Goal: Transaction & Acquisition: Purchase product/service

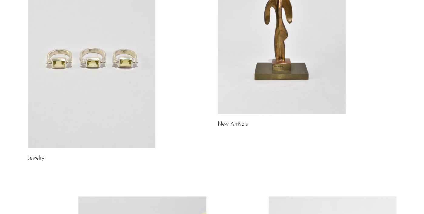
scroll to position [109, 0]
click at [96, 74] on link at bounding box center [92, 58] width 128 height 179
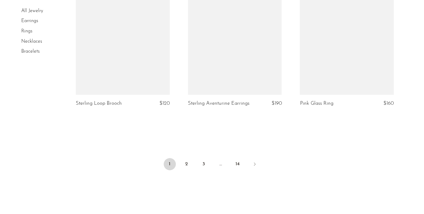
scroll to position [1846, 0]
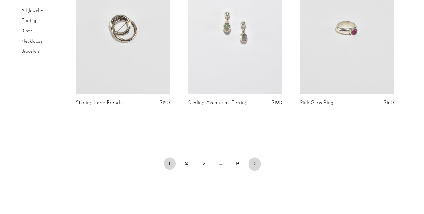
click at [254, 163] on icon "Next" at bounding box center [254, 163] width 5 height 5
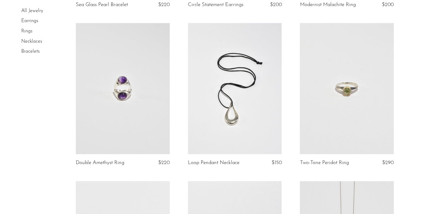
scroll to position [994, 0]
click at [122, 109] on link at bounding box center [123, 89] width 94 height 132
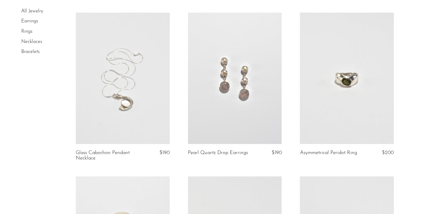
scroll to position [1327, 0]
click at [329, 86] on link at bounding box center [347, 78] width 94 height 132
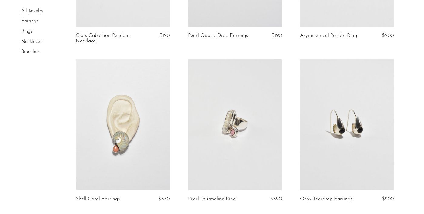
scroll to position [1483, 0]
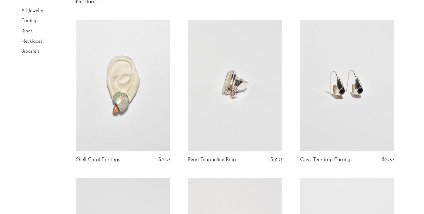
click at [118, 97] on link at bounding box center [123, 86] width 94 height 132
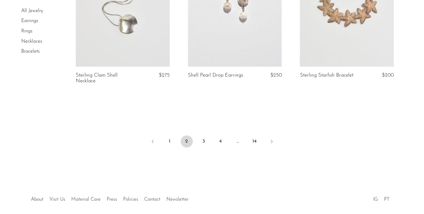
scroll to position [1898, 0]
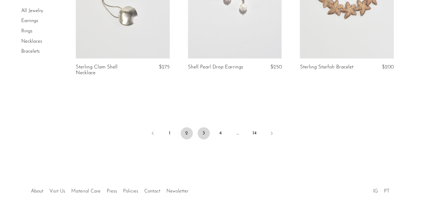
click at [202, 127] on link "3" at bounding box center [204, 133] width 12 height 12
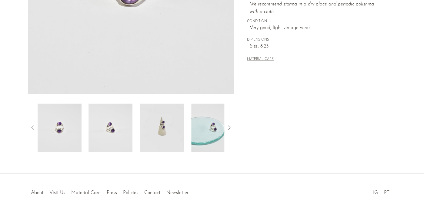
scroll to position [162, 0]
click at [169, 135] on img at bounding box center [162, 127] width 44 height 49
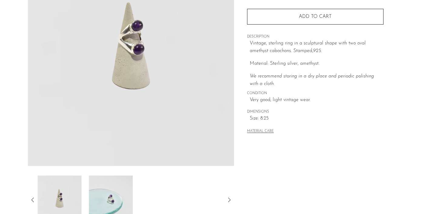
scroll to position [88, 0]
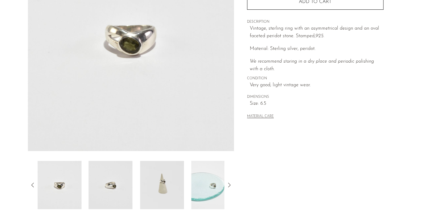
scroll to position [105, 0]
click at [107, 190] on img at bounding box center [111, 184] width 44 height 49
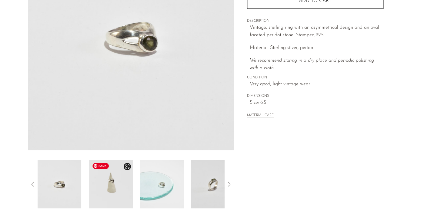
click at [97, 185] on img at bounding box center [111, 184] width 44 height 49
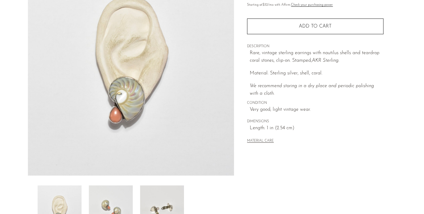
scroll to position [136, 0]
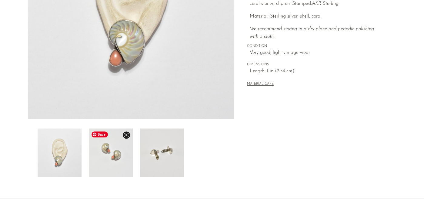
click at [117, 149] on img at bounding box center [111, 153] width 44 height 49
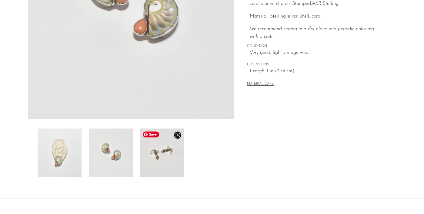
click at [161, 150] on img at bounding box center [162, 153] width 44 height 49
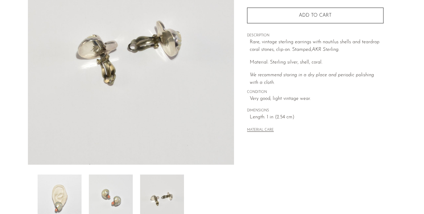
scroll to position [94, 0]
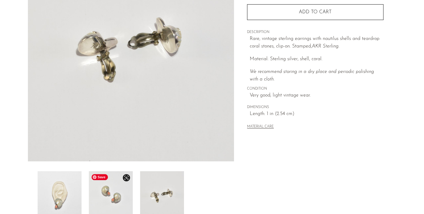
click at [122, 194] on img at bounding box center [111, 195] width 44 height 49
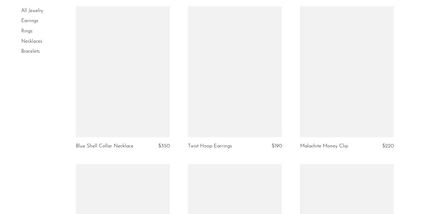
scroll to position [1182, 0]
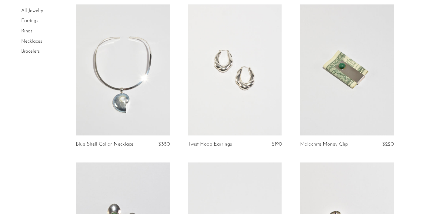
click at [237, 87] on link at bounding box center [235, 70] width 94 height 132
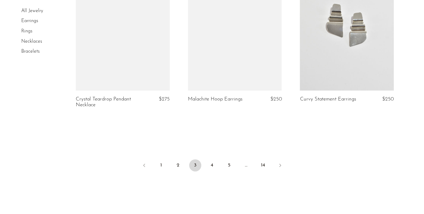
scroll to position [1881, 0]
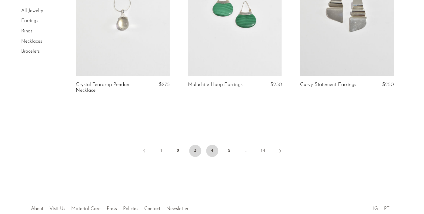
click at [211, 153] on link "4" at bounding box center [212, 151] width 12 height 12
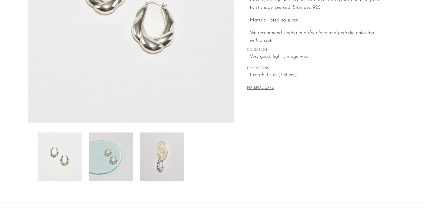
scroll to position [166, 0]
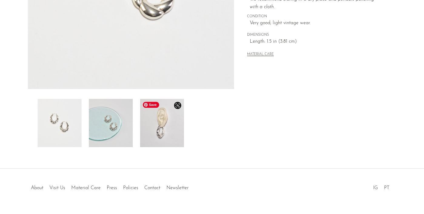
click at [149, 126] on img at bounding box center [162, 123] width 44 height 49
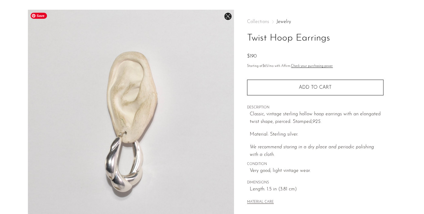
scroll to position [18, 0]
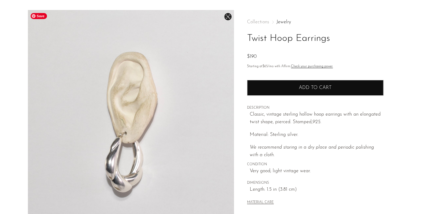
click at [281, 91] on button "Add to cart" at bounding box center [315, 88] width 136 height 16
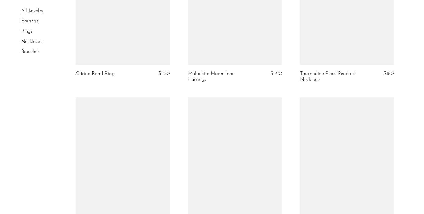
scroll to position [558, 0]
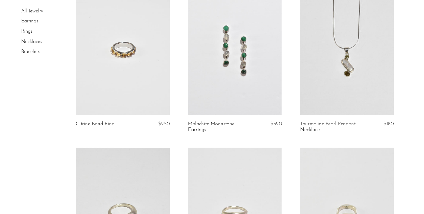
click at [139, 62] on link at bounding box center [123, 50] width 94 height 132
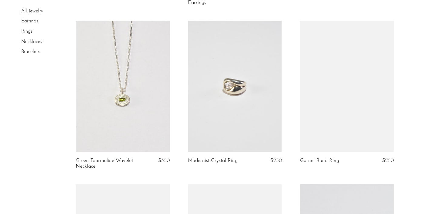
scroll to position [1346, 0]
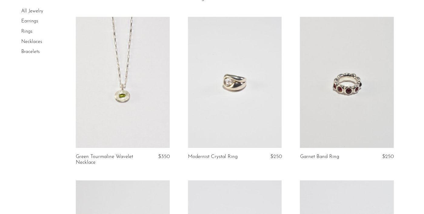
click at [345, 102] on link at bounding box center [347, 83] width 94 height 132
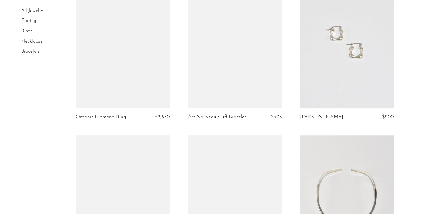
scroll to position [1712, 0]
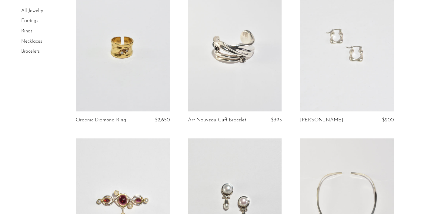
click at [370, 56] on link at bounding box center [347, 46] width 94 height 132
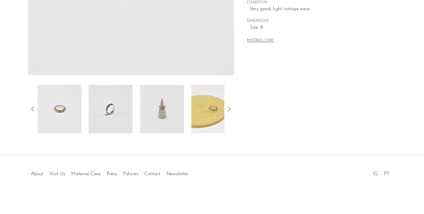
scroll to position [181, 0]
click at [166, 113] on img at bounding box center [162, 109] width 44 height 49
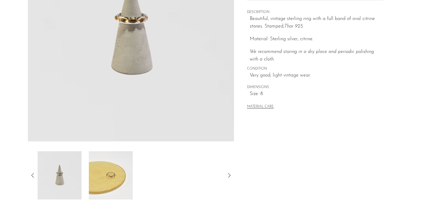
scroll to position [122, 0]
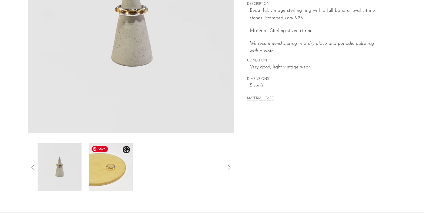
click at [116, 164] on img at bounding box center [111, 167] width 44 height 49
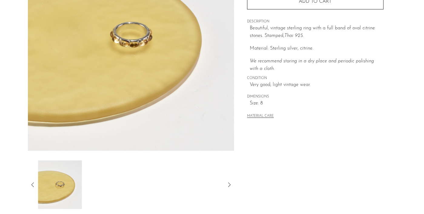
scroll to position [71, 0]
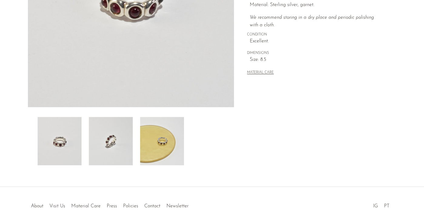
scroll to position [150, 0]
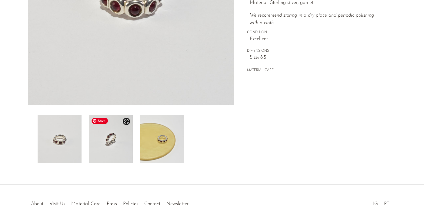
click at [109, 146] on img at bounding box center [111, 139] width 44 height 49
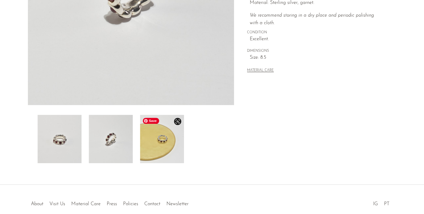
click at [164, 150] on img at bounding box center [162, 139] width 44 height 49
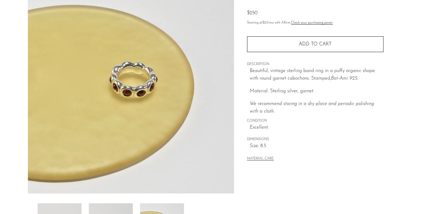
scroll to position [60, 0]
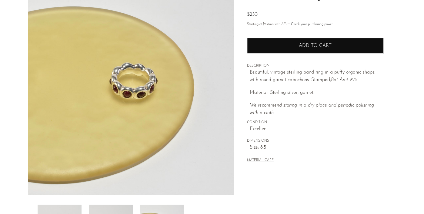
click at [277, 51] on button "Add to cart" at bounding box center [315, 46] width 136 height 16
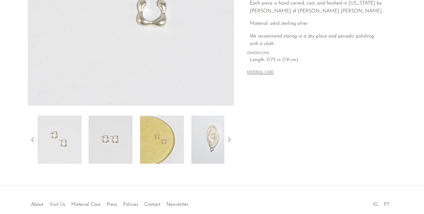
scroll to position [150, 0]
click at [214, 141] on img at bounding box center [213, 139] width 44 height 49
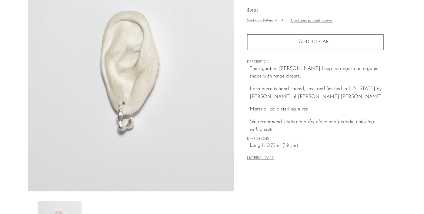
scroll to position [50, 0]
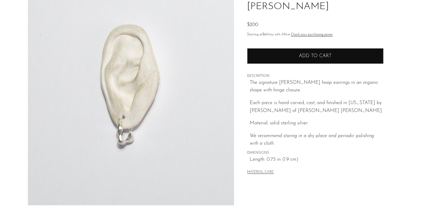
click at [304, 55] on span "Add to cart" at bounding box center [315, 56] width 33 height 6
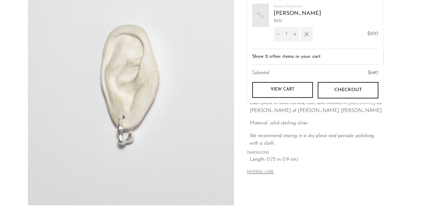
scroll to position [0, 0]
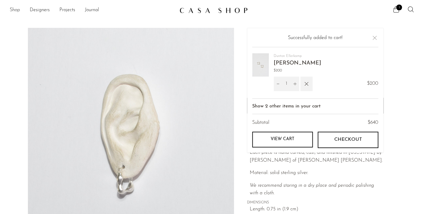
click at [16, 11] on link "Shop" at bounding box center [15, 10] width 10 height 8
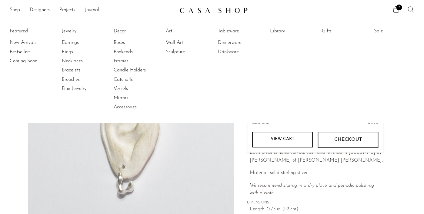
click at [122, 31] on link "Decor" at bounding box center [136, 31] width 45 height 7
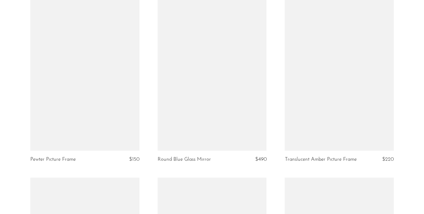
scroll to position [1333, 0]
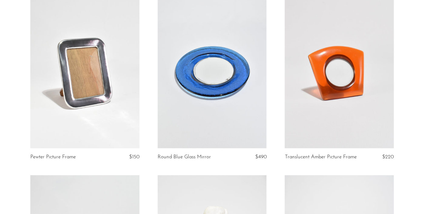
click at [95, 86] on link at bounding box center [84, 72] width 109 height 153
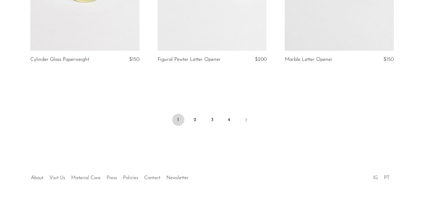
scroll to position [2157, 0]
drag, startPoint x: 249, startPoint y: 120, endPoint x: 255, endPoint y: 116, distance: 7.1
click at [249, 120] on link "Next" at bounding box center [246, 118] width 12 height 13
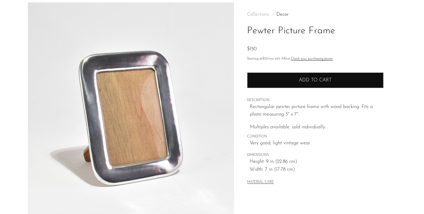
scroll to position [34, 0]
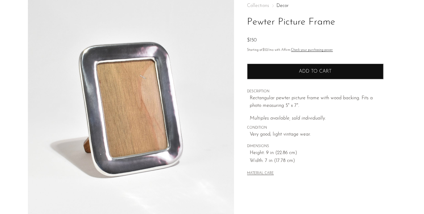
click at [291, 75] on button "Add to cart" at bounding box center [315, 72] width 136 height 16
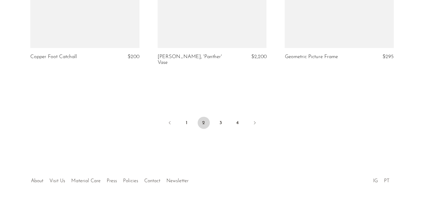
scroll to position [2142, 0]
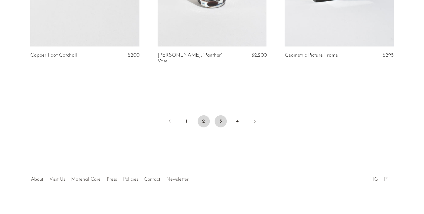
click at [222, 117] on link "3" at bounding box center [221, 122] width 12 height 12
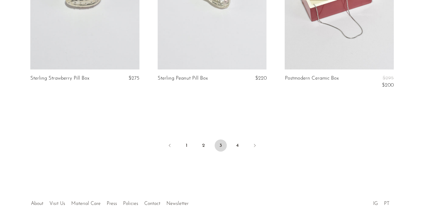
scroll to position [2145, 0]
click at [238, 140] on link "4" at bounding box center [238, 145] width 12 height 12
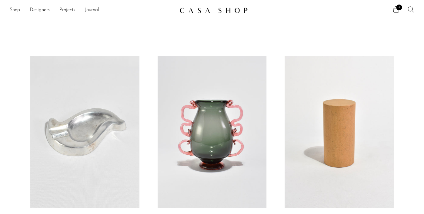
click at [398, 12] on icon at bounding box center [396, 9] width 7 height 7
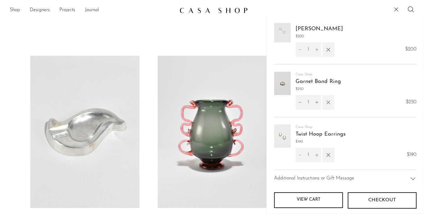
scroll to position [56, 0]
click at [333, 105] on button "button" at bounding box center [328, 103] width 12 height 15
